Goal: Information Seeking & Learning: Learn about a topic

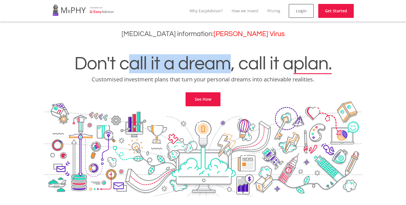
drag, startPoint x: 0, startPoint y: 0, endPoint x: 228, endPoint y: 63, distance: 236.7
click at [228, 63] on h1 "Don't call it a dream, call it a plan." at bounding box center [203, 63] width 398 height 19
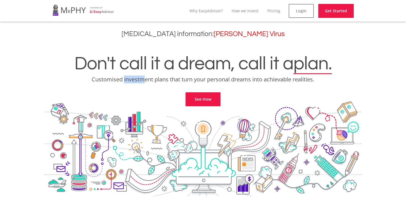
drag, startPoint x: 124, startPoint y: 79, endPoint x: 147, endPoint y: 79, distance: 23.8
click at [145, 79] on p "Customised investment plans that turn your personal dreams into achievable real…" at bounding box center [203, 80] width 398 height 8
drag, startPoint x: 184, startPoint y: 79, endPoint x: 225, endPoint y: 82, distance: 41.5
click at [225, 82] on p "Customised investment plans that turn your personal dreams into achievable real…" at bounding box center [203, 80] width 398 height 8
drag, startPoint x: 269, startPoint y: 81, endPoint x: 283, endPoint y: 82, distance: 13.7
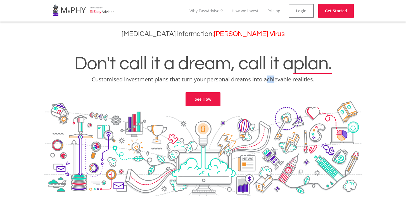
click at [282, 82] on p "Customised investment plans that turn your personal dreams into achievable real…" at bounding box center [203, 80] width 398 height 8
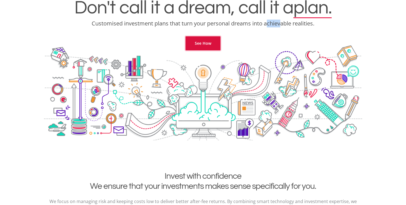
click at [211, 46] on link "See How" at bounding box center [203, 43] width 35 height 14
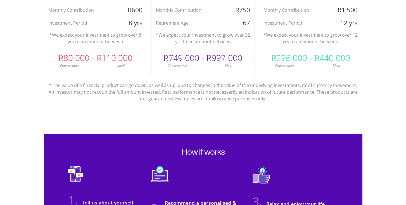
scroll to position [392, 0]
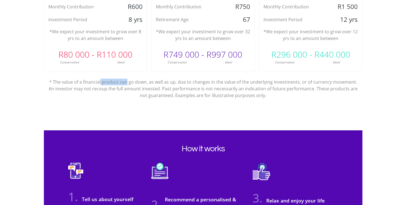
drag, startPoint x: 107, startPoint y: 81, endPoint x: 134, endPoint y: 81, distance: 27.1
click at [130, 81] on p "* The value of a financial product can go down, as well as up, due to changes i…" at bounding box center [203, 85] width 311 height 27
drag, startPoint x: 162, startPoint y: 81, endPoint x: 191, endPoint y: 83, distance: 28.9
click at [191, 83] on p "* The value of a financial product can go down, as well as up, due to changes i…" at bounding box center [203, 85] width 311 height 27
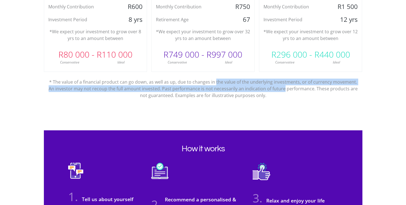
drag, startPoint x: 217, startPoint y: 82, endPoint x: 283, endPoint y: 86, distance: 66.4
click at [283, 86] on p "* The value of a financial product can go down, as well as up, due to changes i…" at bounding box center [203, 85] width 311 height 27
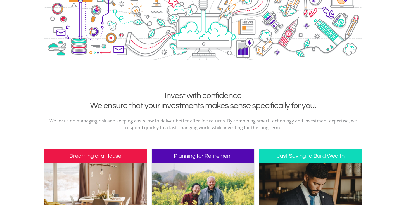
scroll to position [0, 0]
